Goal: Transaction & Acquisition: Purchase product/service

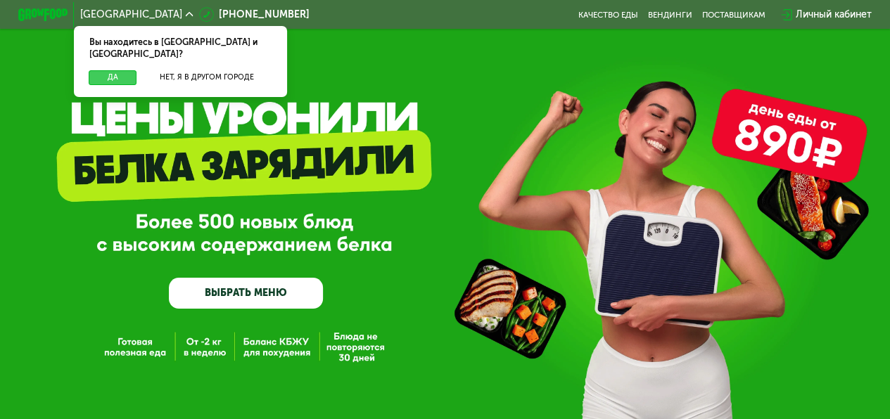
click at [118, 70] on button "Да" at bounding box center [113, 77] width 48 height 15
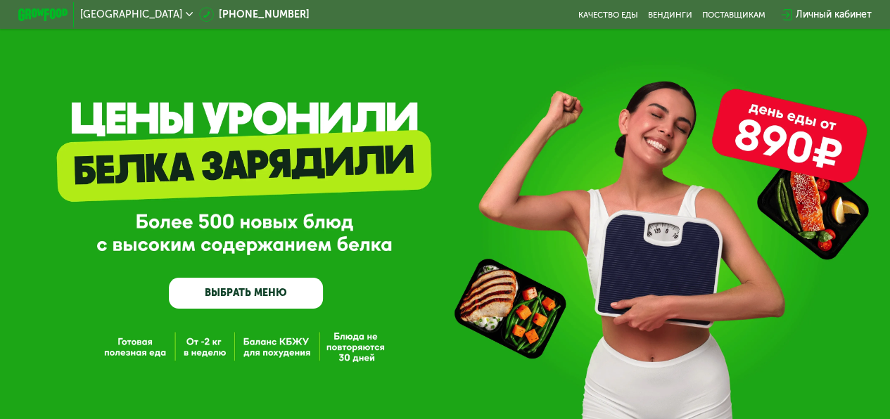
click at [229, 301] on link "ВЫБРАТЬ МЕНЮ" at bounding box center [246, 293] width 154 height 31
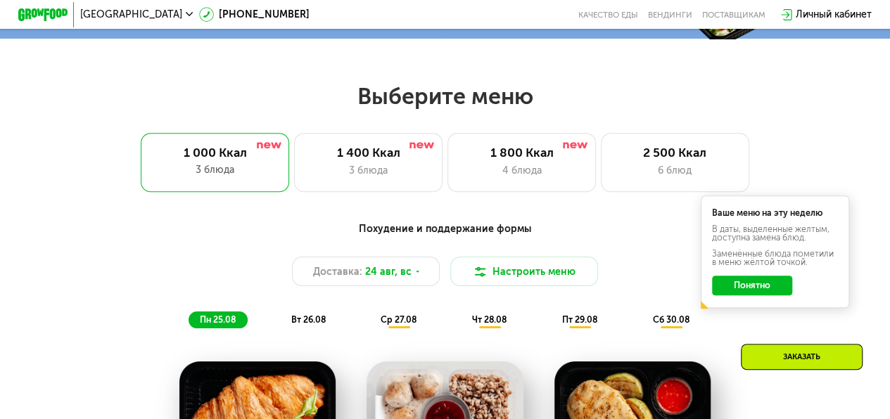
scroll to position [486, 0]
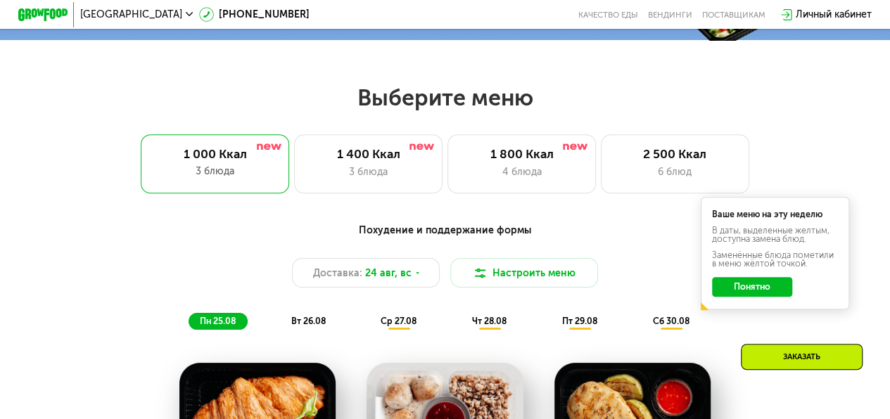
click at [750, 289] on button "Понятно" at bounding box center [752, 287] width 80 height 20
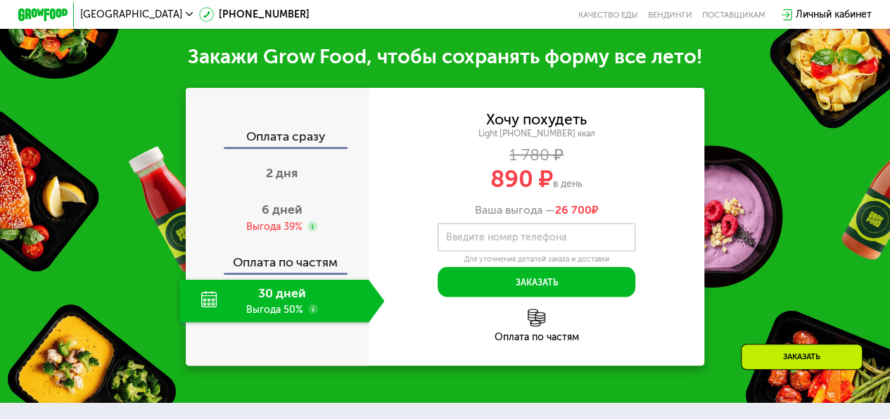
scroll to position [1242, 0]
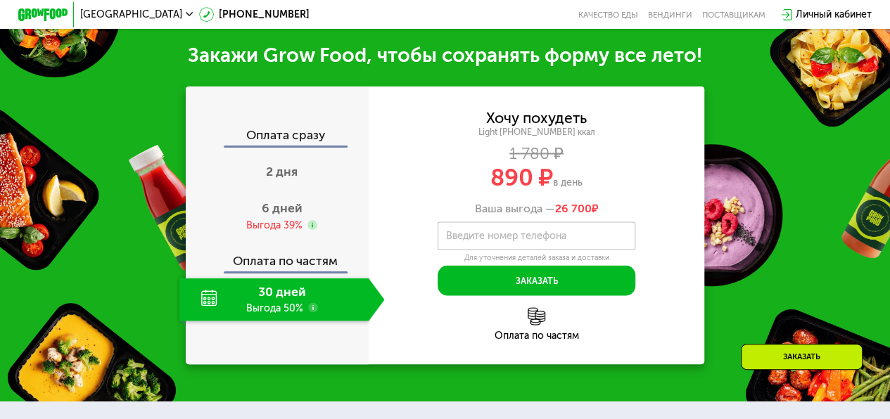
click at [270, 146] on div "Оплата сразу" at bounding box center [278, 138] width 182 height 16
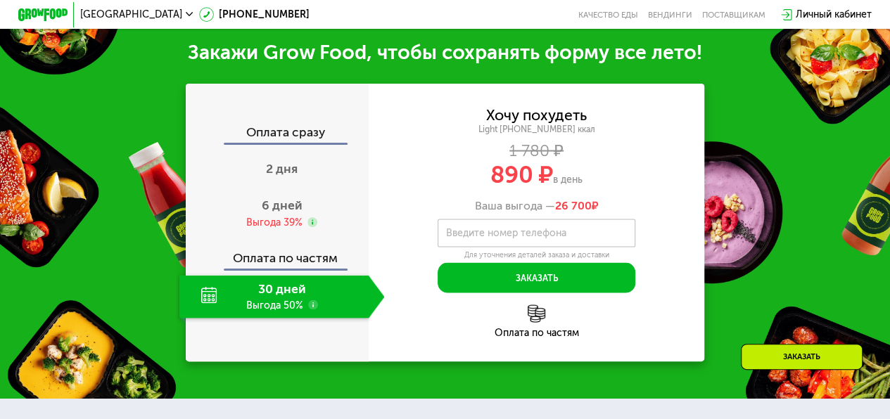
scroll to position [1244, 0]
click at [533, 322] on img at bounding box center [537, 314] width 18 height 18
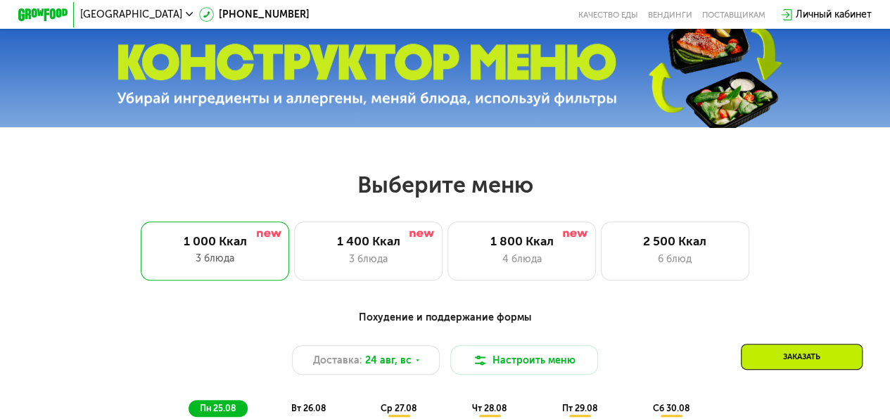
scroll to position [396, 0]
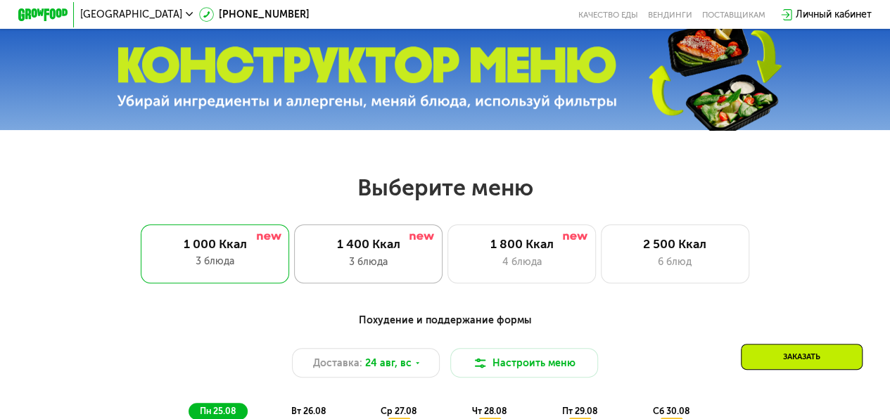
click at [373, 269] on div "3 блюда" at bounding box center [369, 262] width 122 height 15
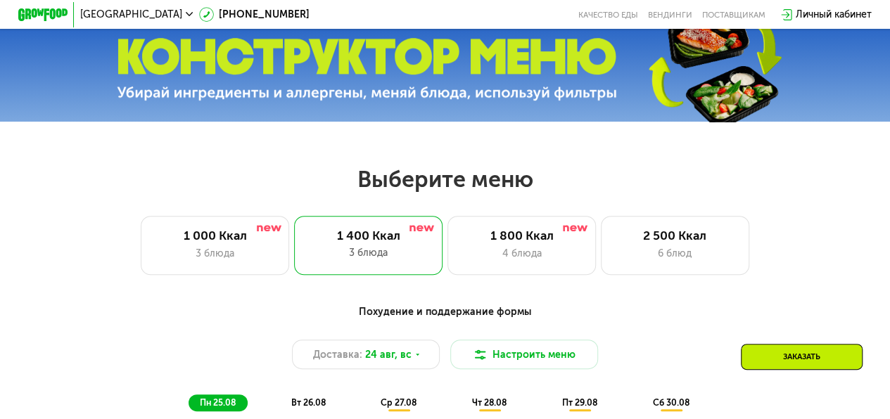
scroll to position [403, 0]
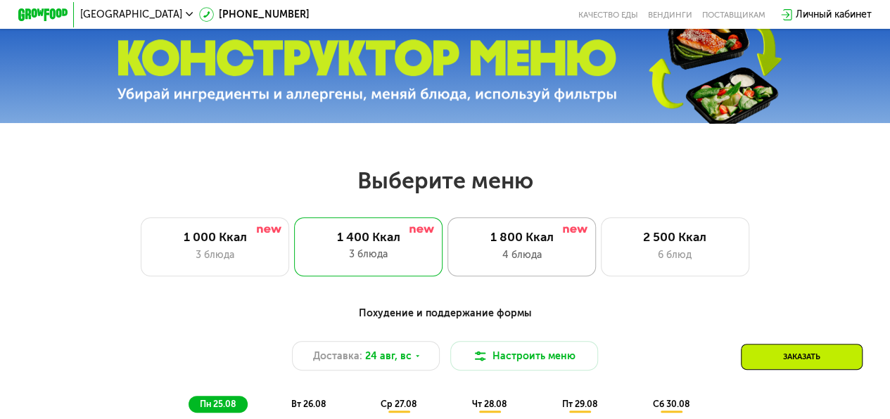
click at [557, 253] on div "4 блюда" at bounding box center [522, 255] width 122 height 15
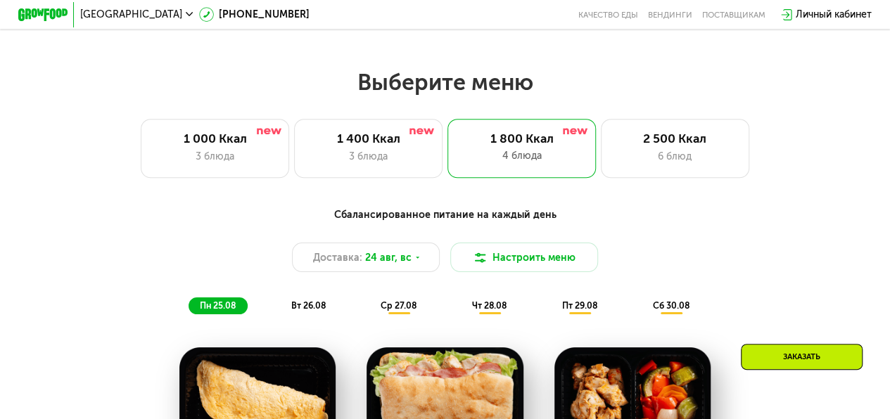
scroll to position [501, 0]
click at [664, 155] on div "6 блюд" at bounding box center [675, 156] width 122 height 15
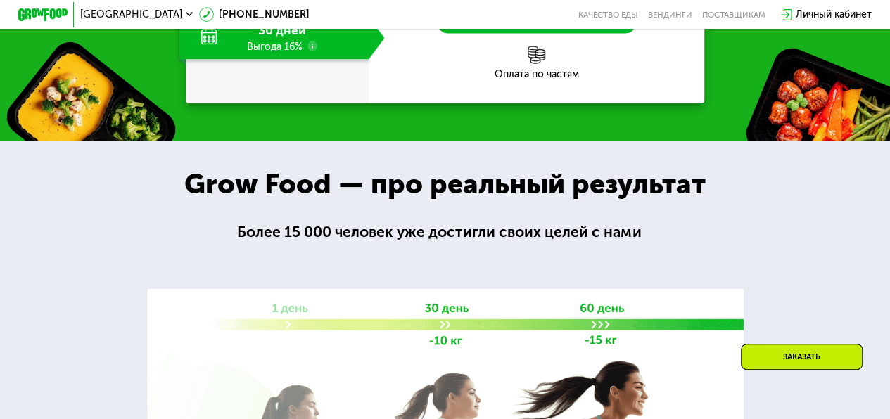
scroll to position [1508, 0]
